Goal: Transaction & Acquisition: Purchase product/service

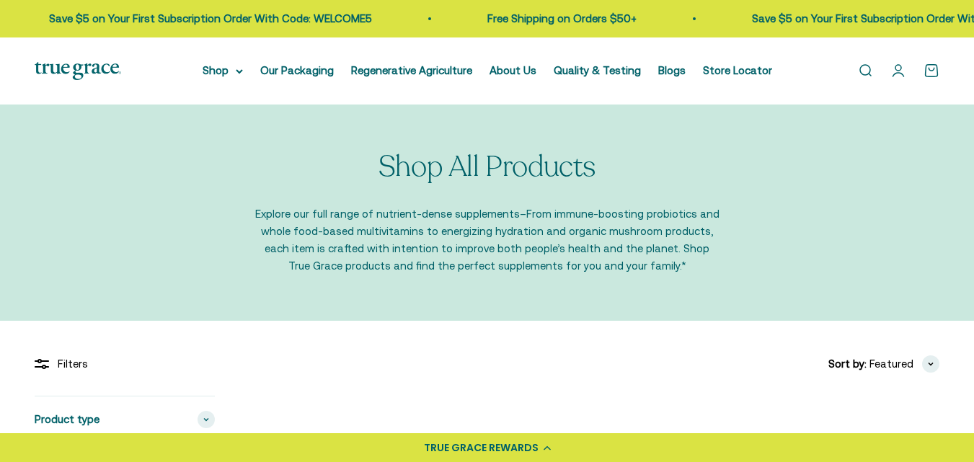
click at [932, 71] on link "Open cart 0" at bounding box center [932, 71] width 16 height 16
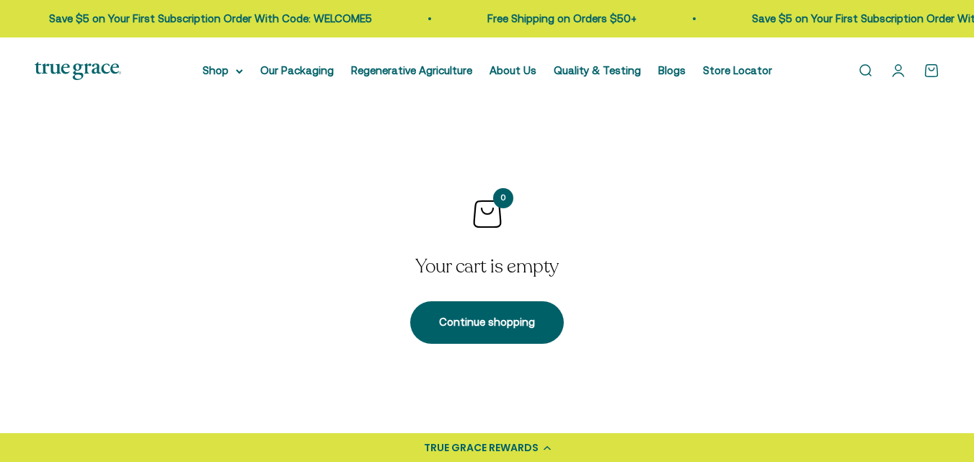
click at [898, 74] on link "Open account page" at bounding box center [899, 71] width 16 height 16
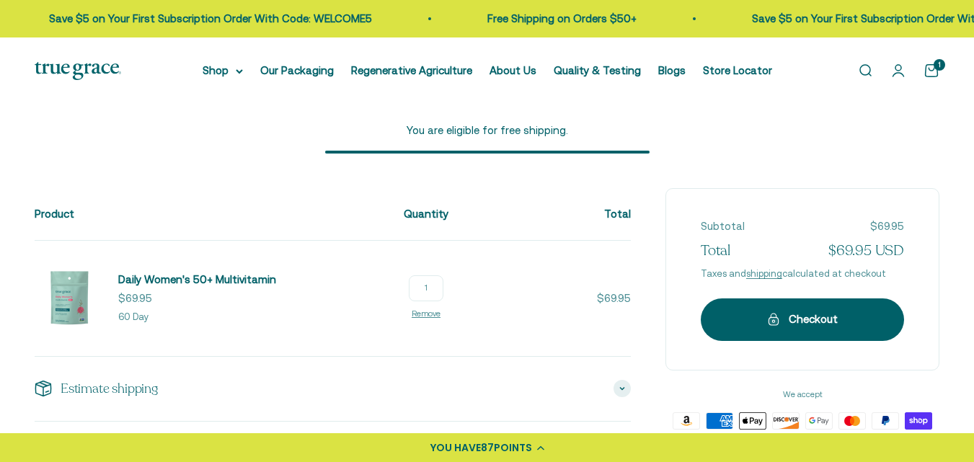
scroll to position [81, 0]
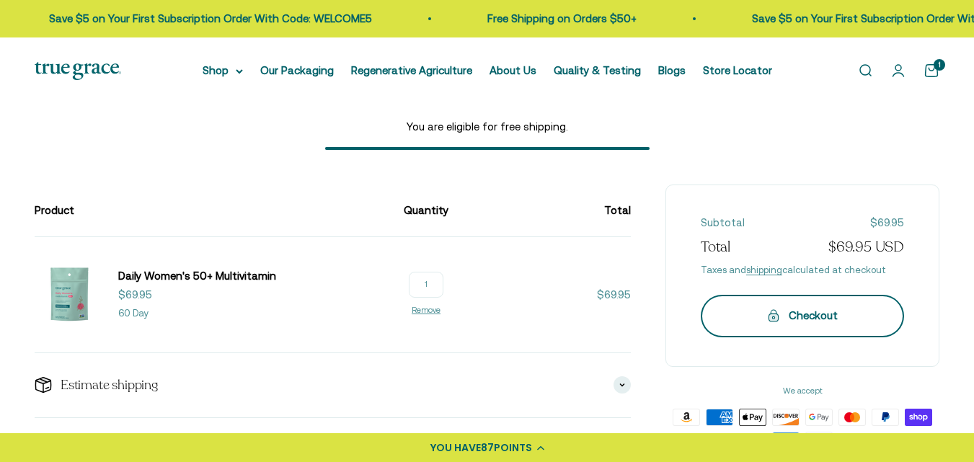
click at [752, 332] on button "Checkout" at bounding box center [802, 316] width 203 height 42
